Goal: Navigation & Orientation: Find specific page/section

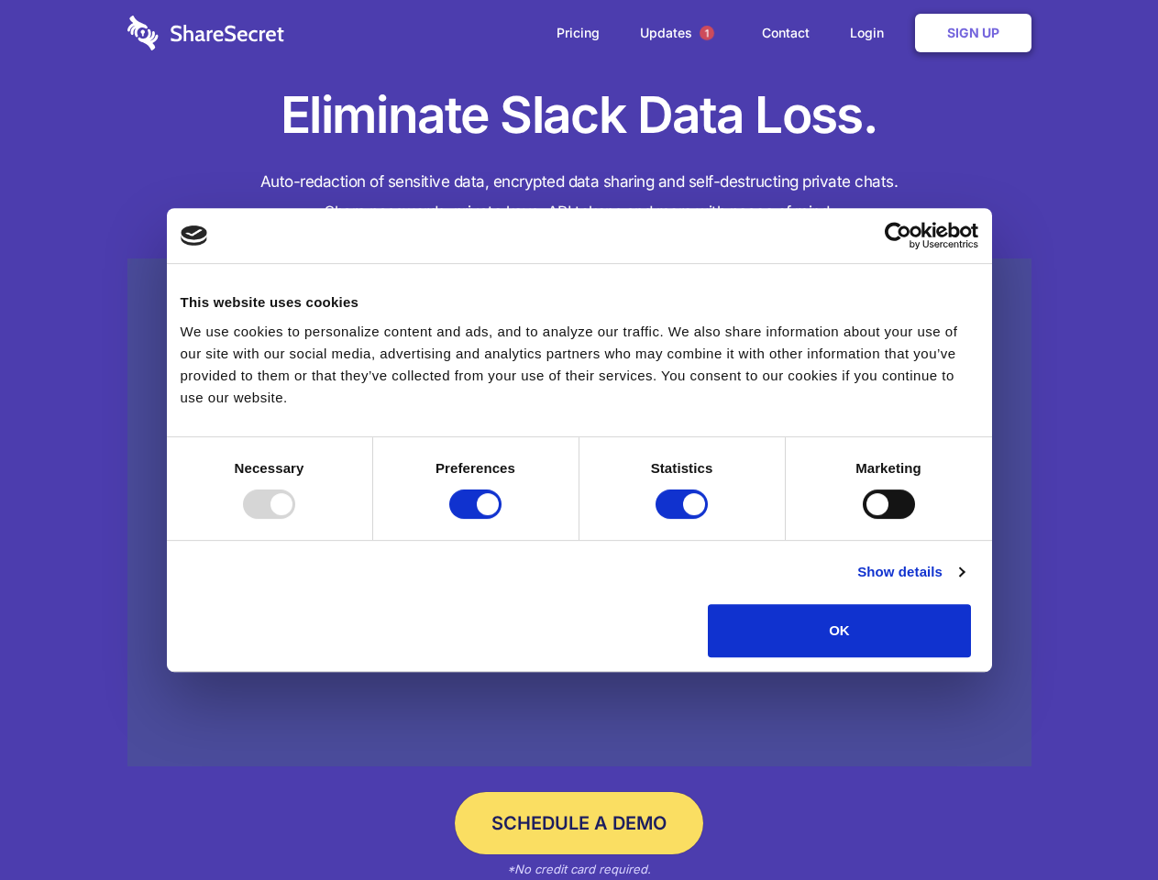
click at [295, 519] on div at bounding box center [269, 503] width 52 height 29
click at [501, 519] on input "Preferences" at bounding box center [475, 503] width 52 height 29
checkbox input "false"
click at [684, 519] on input "Statistics" at bounding box center [681, 503] width 52 height 29
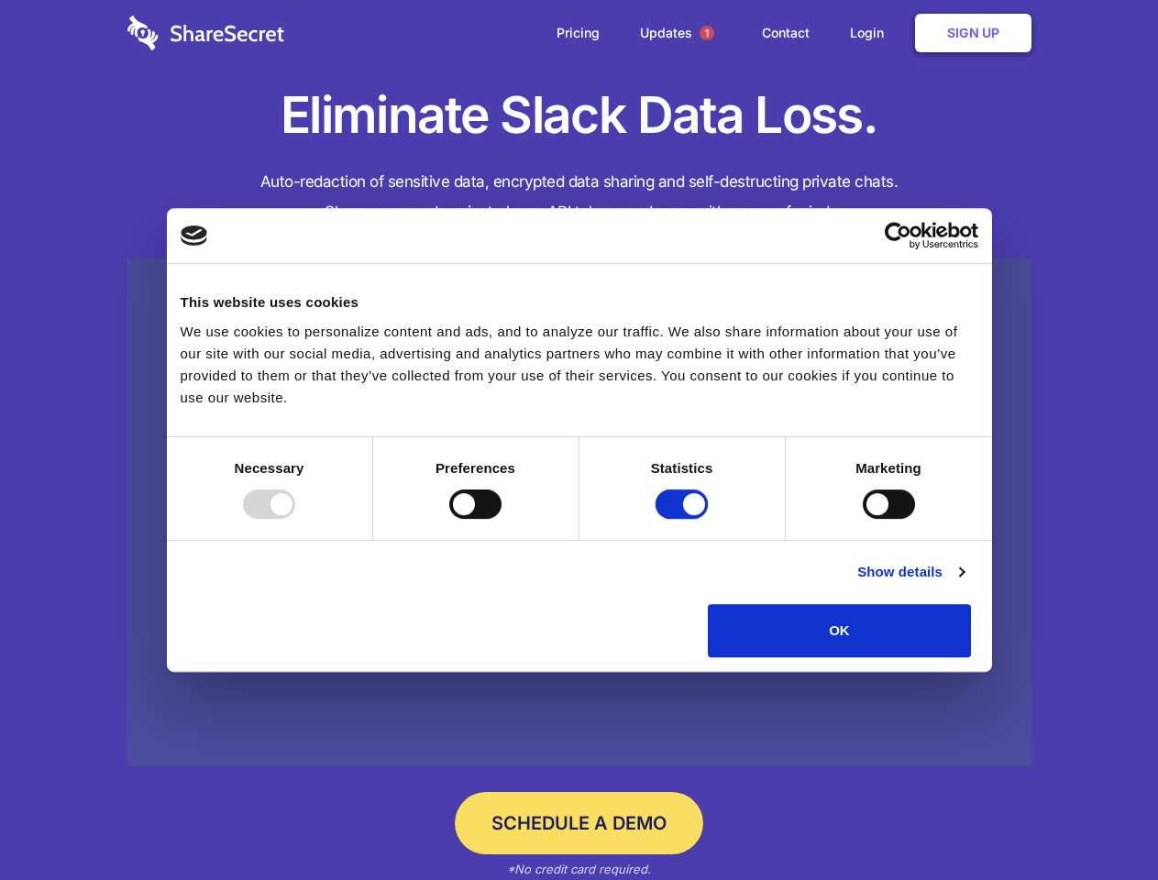
checkbox input "false"
click at [862, 519] on input "Marketing" at bounding box center [888, 503] width 52 height 29
checkbox input "true"
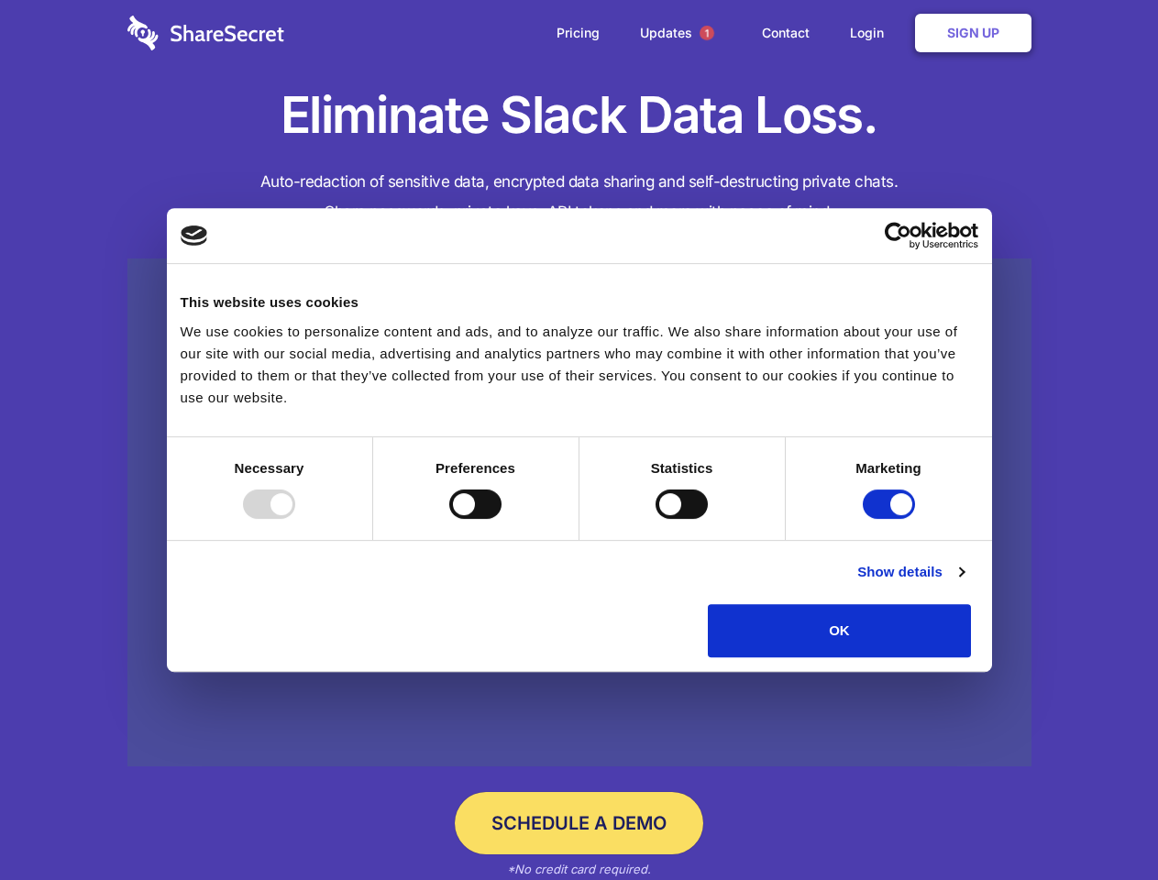
click at [963, 583] on link "Show details" at bounding box center [910, 572] width 106 height 22
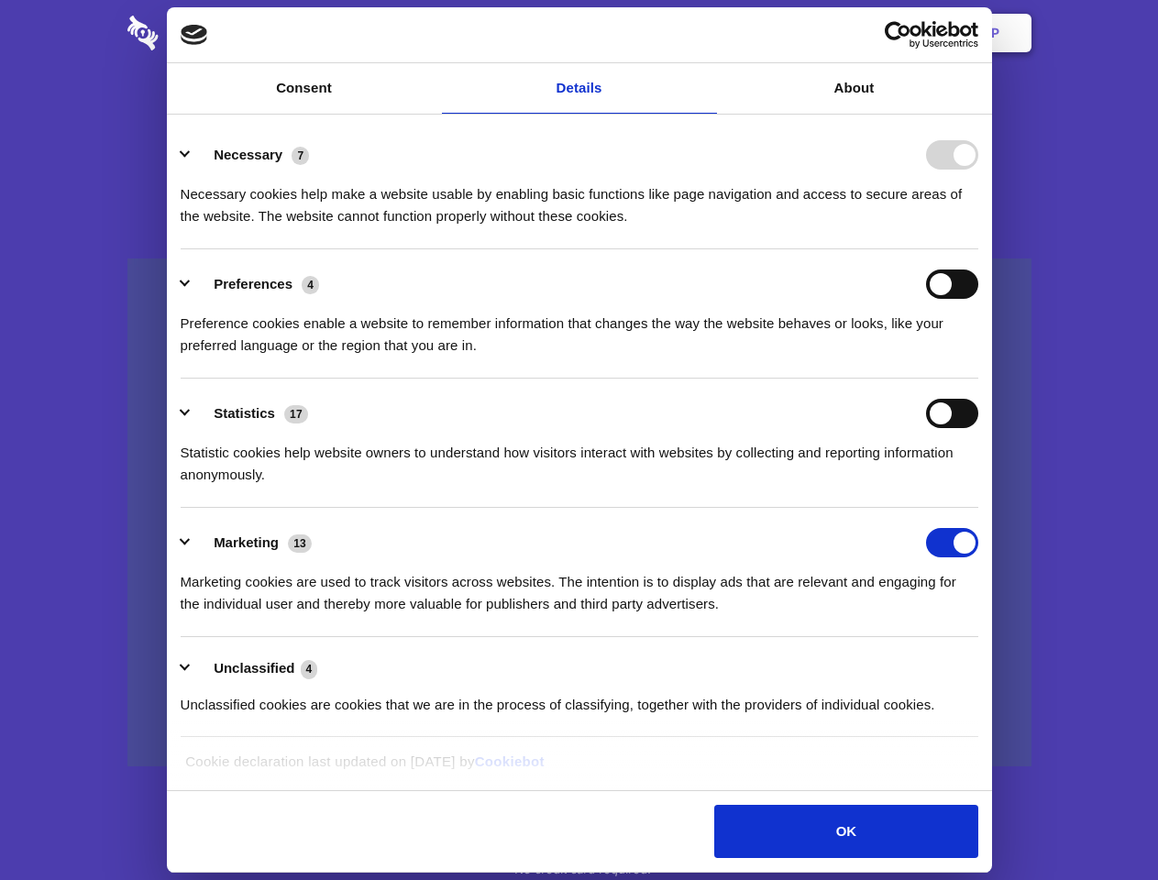
click at [978, 249] on li "Necessary 7 Necessary cookies help make a website usable by enabling basic func…" at bounding box center [579, 184] width 797 height 129
click at [706, 33] on span "1" at bounding box center [706, 33] width 15 height 15
